Goal: Browse casually

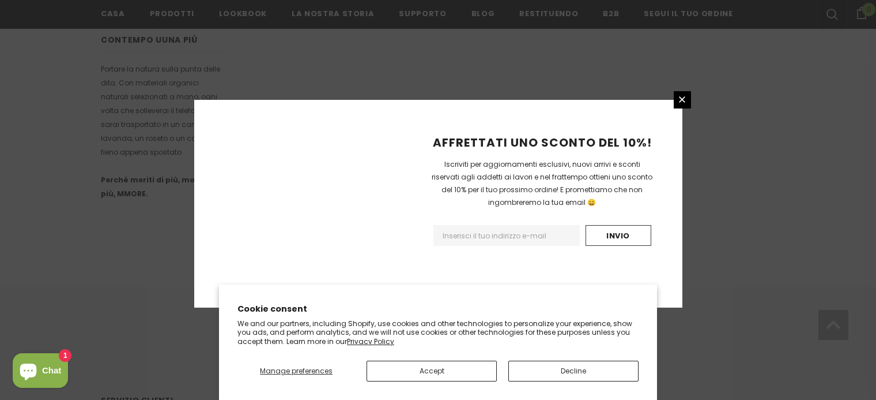
scroll to position [782, 0]
